Goal: Transaction & Acquisition: Obtain resource

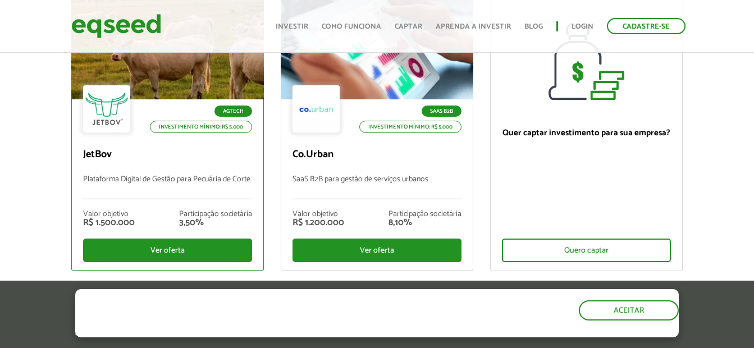
scroll to position [158, 0]
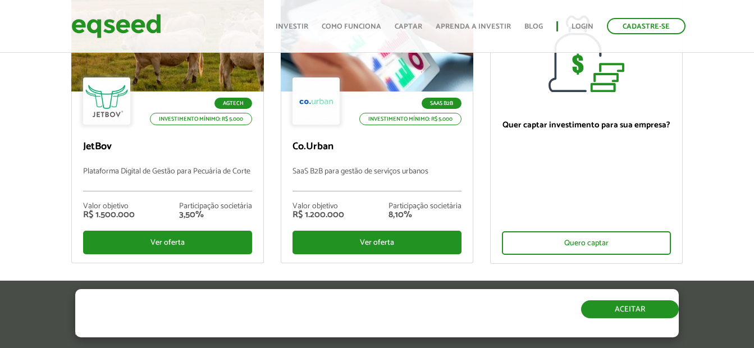
click at [608, 304] on button "Aceitar" at bounding box center [630, 309] width 98 height 18
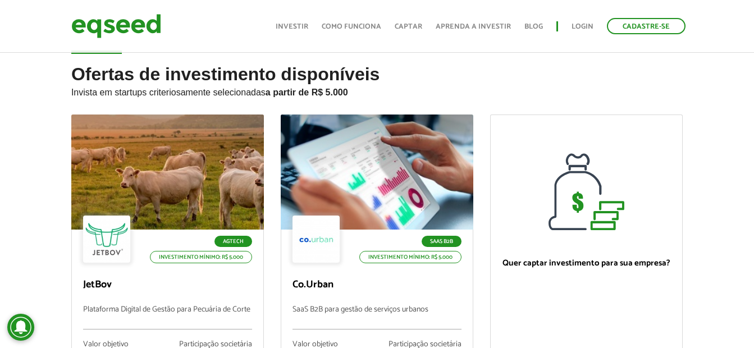
scroll to position [0, 0]
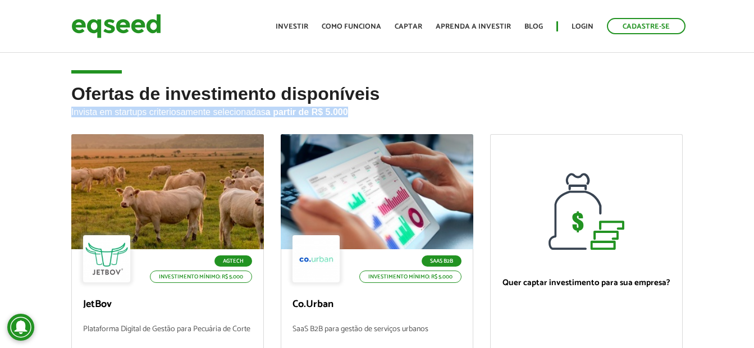
drag, startPoint x: 355, startPoint y: 112, endPoint x: 71, endPoint y: 117, distance: 284.1
click at [71, 117] on p "Invista em startups criteriosamente selecionadas a partir de R$ 5.000" at bounding box center [376, 110] width 611 height 13
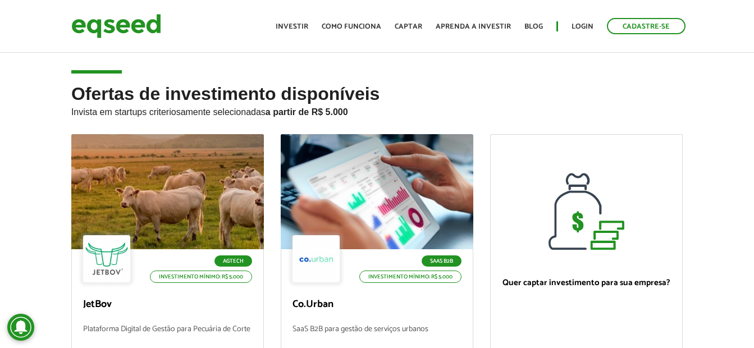
click at [358, 100] on h2 "Ofertas de investimento disponíveis Invista em startups criteriosamente selecio…" at bounding box center [376, 109] width 611 height 50
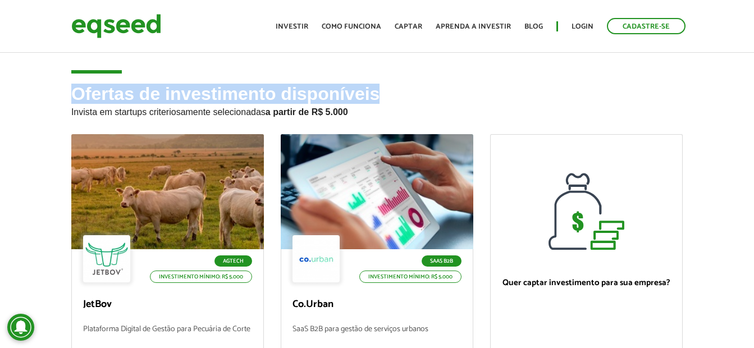
drag, startPoint x: 367, startPoint y: 90, endPoint x: 75, endPoint y: 91, distance: 291.9
click at [75, 91] on h2 "Ofertas de investimento disponíveis Invista em startups criteriosamente selecio…" at bounding box center [376, 109] width 611 height 50
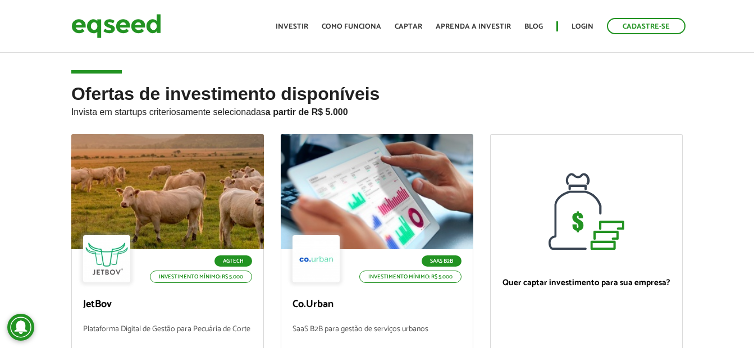
click at [386, 111] on p "Invista em startups criteriosamente selecionadas a partir de R$ 5.000" at bounding box center [376, 110] width 611 height 13
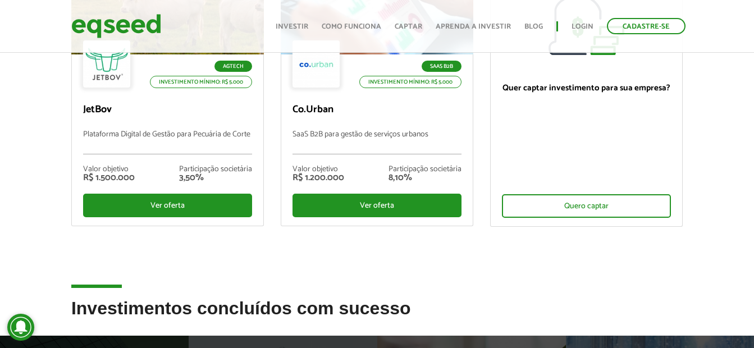
scroll to position [195, 0]
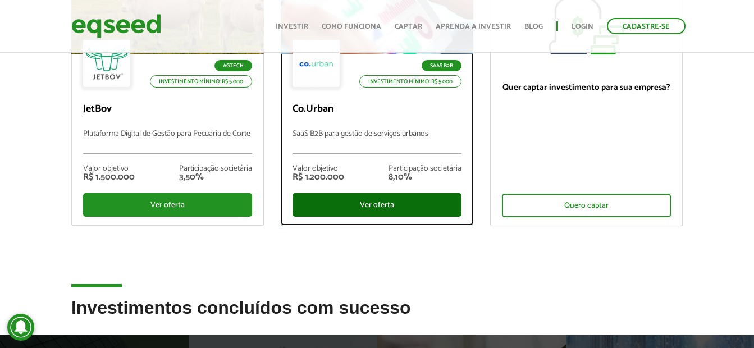
click at [376, 202] on div "Ver oferta" at bounding box center [376, 205] width 169 height 24
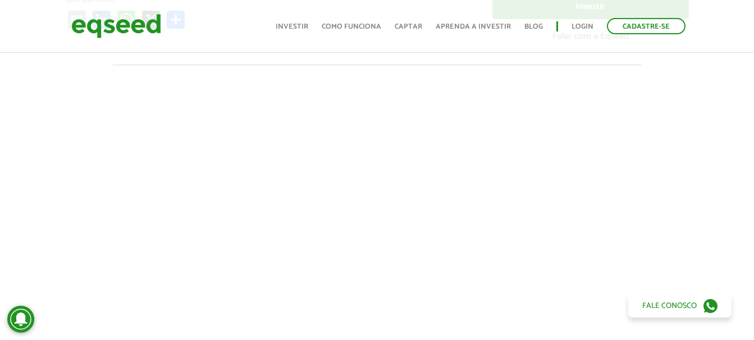
scroll to position [345, 0]
